Goal: Obtain resource: Download file/media

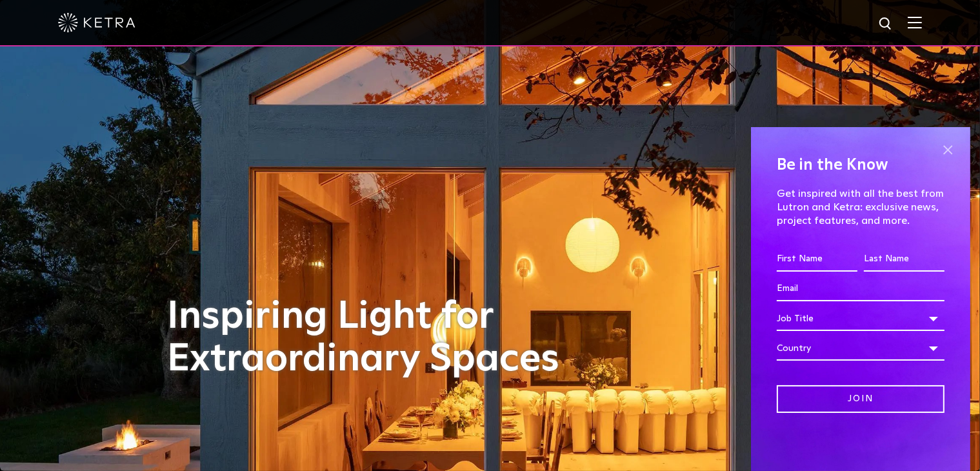
click at [948, 151] on span at bounding box center [948, 149] width 19 height 19
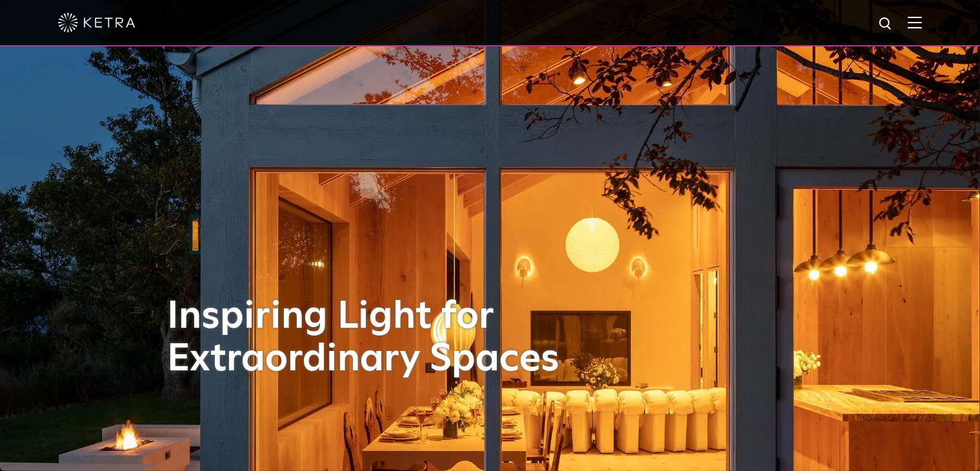
click at [891, 28] on img at bounding box center [886, 24] width 16 height 16
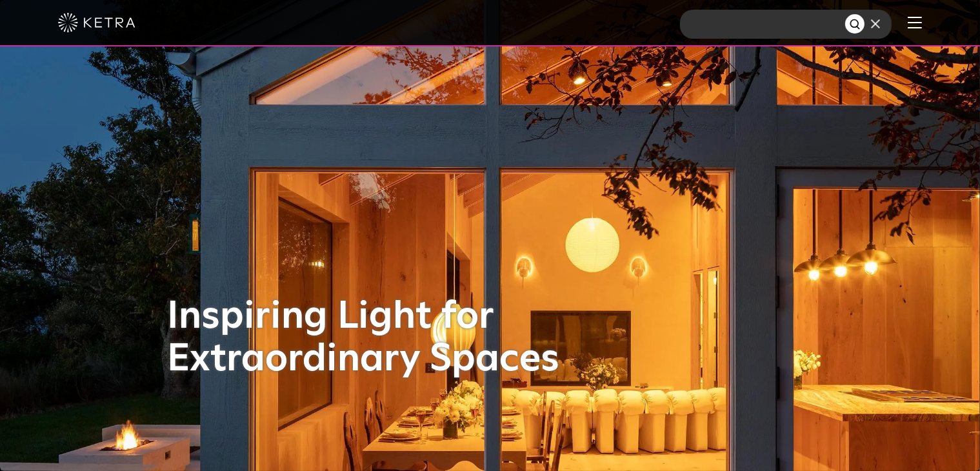
paste input "ketra.com"
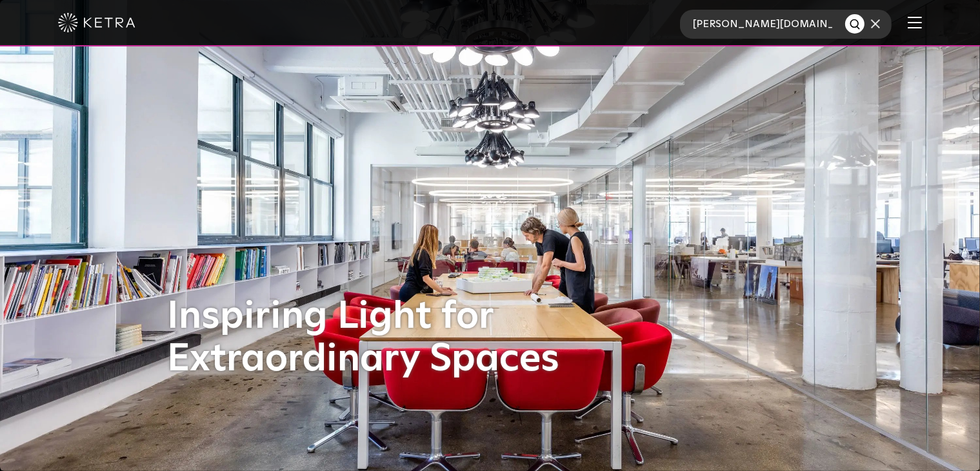
drag, startPoint x: 820, startPoint y: 30, endPoint x: 608, endPoint y: 54, distance: 213.0
click at [895, 24] on img at bounding box center [886, 24] width 16 height 16
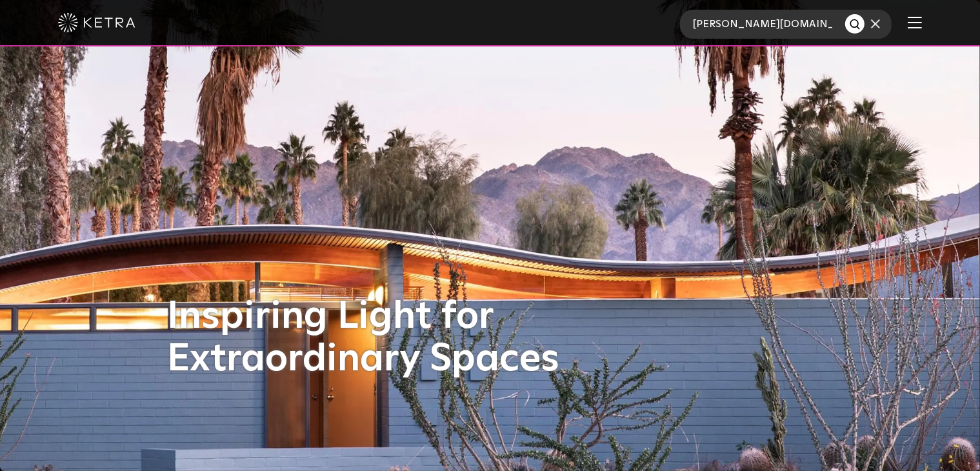
drag, startPoint x: 744, startPoint y: 25, endPoint x: 625, endPoint y: 15, distance: 118.5
click at [626, 15] on div "ketra.com" at bounding box center [490, 23] width 980 height 46
click at [889, 23] on img at bounding box center [886, 24] width 16 height 16
drag, startPoint x: 840, startPoint y: 19, endPoint x: 687, endPoint y: 29, distance: 153.9
click at [687, 29] on div "ketra.com" at bounding box center [490, 23] width 980 height 46
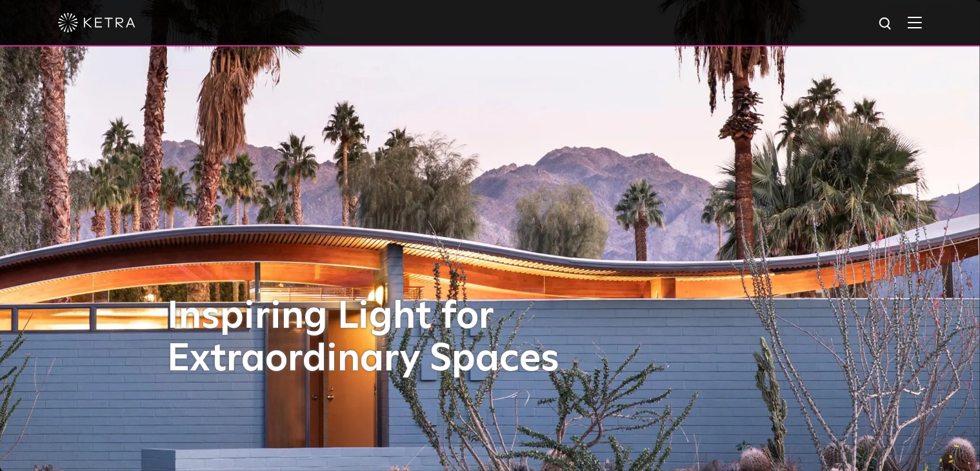
click at [895, 23] on img at bounding box center [886, 24] width 16 height 16
drag, startPoint x: 818, startPoint y: 29, endPoint x: 653, endPoint y: 20, distance: 165.5
click at [653, 20] on div "ketra.com" at bounding box center [490, 23] width 980 height 46
click at [893, 26] on img at bounding box center [886, 24] width 16 height 16
type input "k"
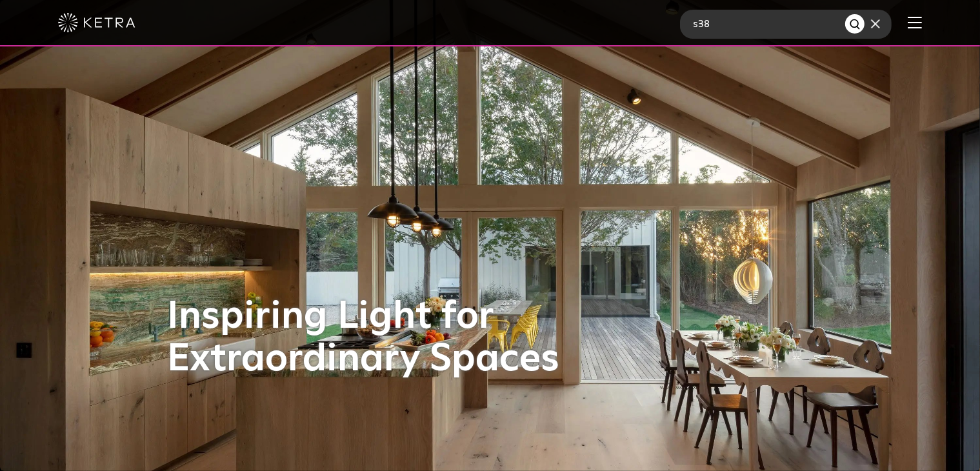
type input "s38"
click at [846, 14] on button "Search" at bounding box center [855, 23] width 19 height 19
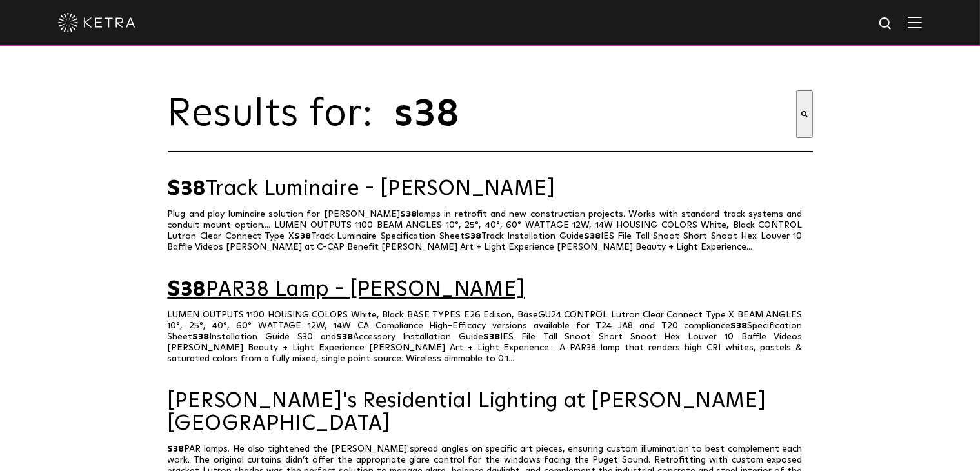
click at [316, 298] on link "S38 PAR38 Lamp - [PERSON_NAME]" at bounding box center [490, 290] width 645 height 23
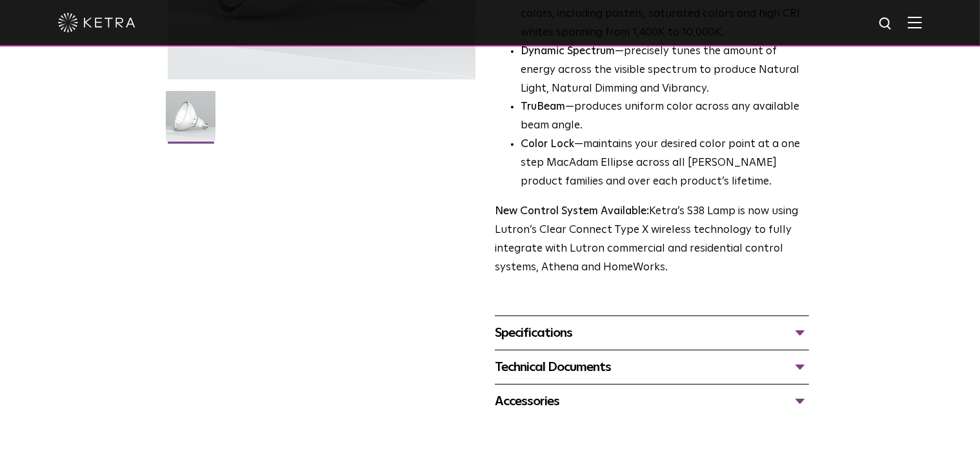
scroll to position [387, 0]
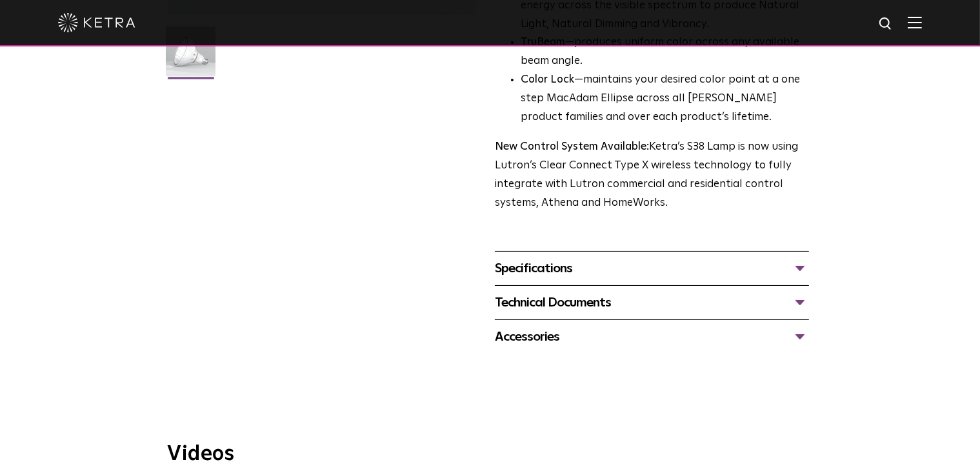
click at [542, 274] on div "Specifications" at bounding box center [652, 268] width 314 height 21
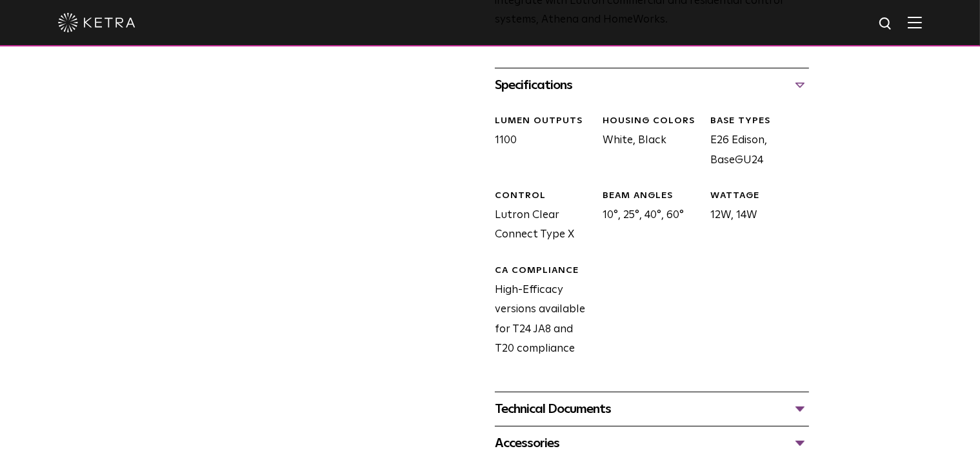
scroll to position [581, 0]
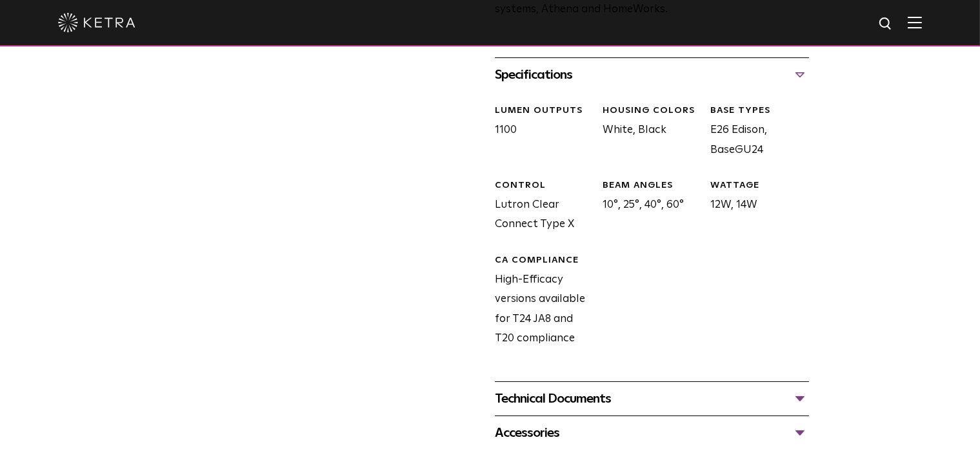
click at [554, 392] on div "Technical Documents" at bounding box center [652, 399] width 314 height 21
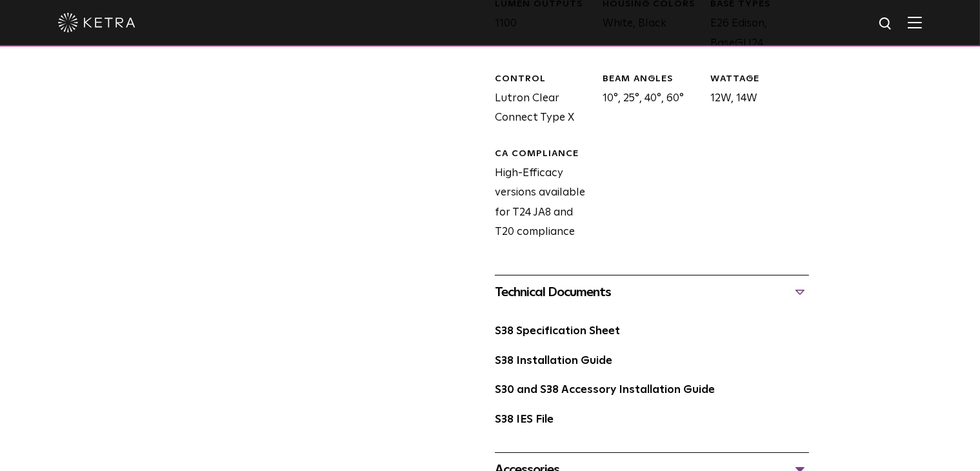
scroll to position [710, 0]
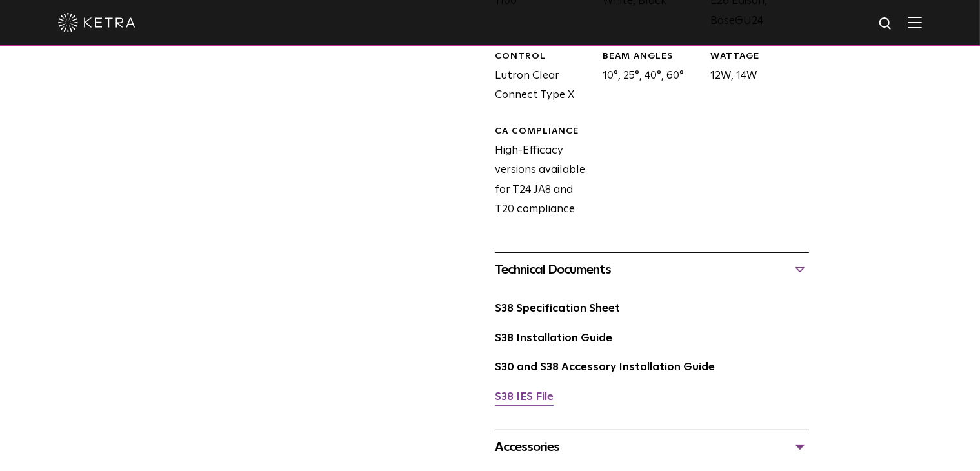
click at [534, 392] on link "S38 IES File" at bounding box center [524, 397] width 59 height 11
